Goal: Task Accomplishment & Management: Manage account settings

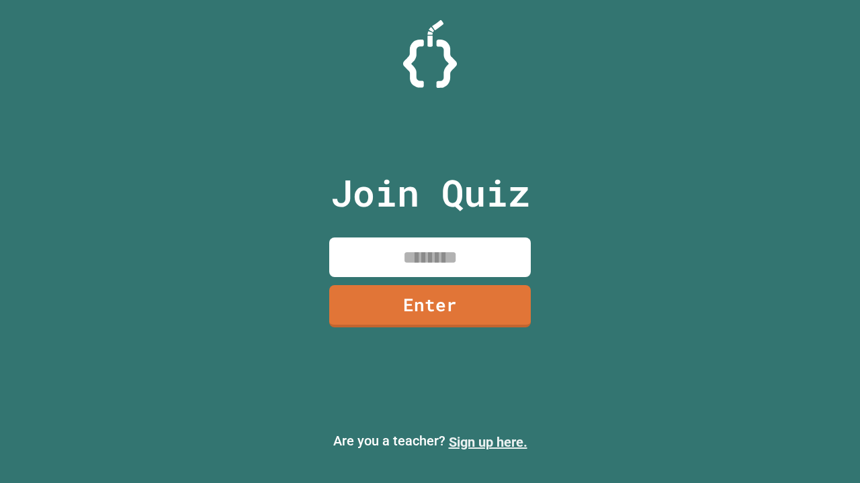
click at [488, 443] on link "Sign up here." at bounding box center [488, 442] width 79 height 16
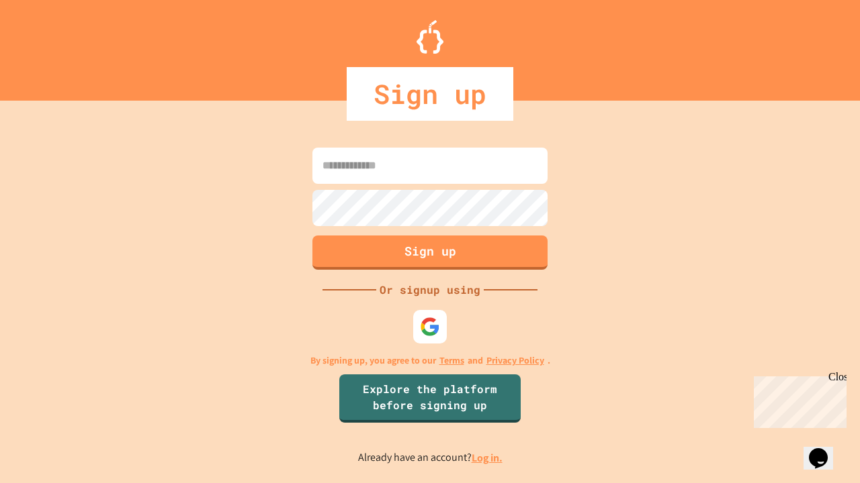
click at [488, 458] on link "Log in." at bounding box center [486, 458] width 31 height 14
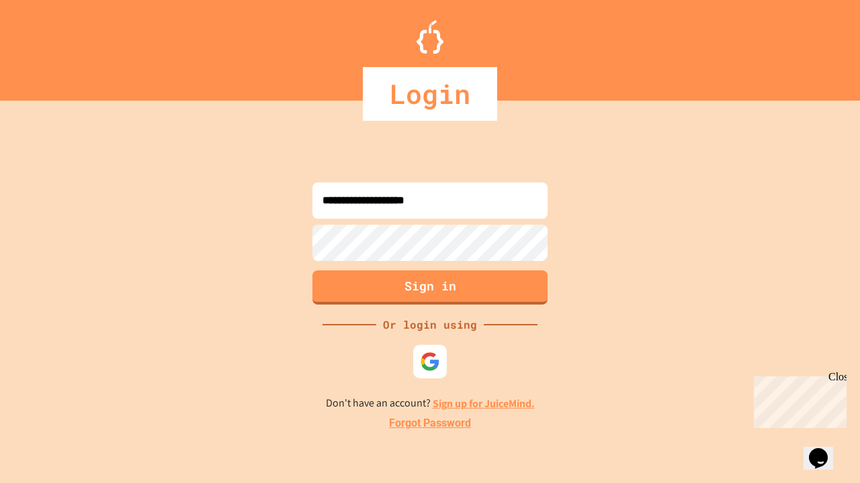
type input "**********"
